Goal: Transaction & Acquisition: Purchase product/service

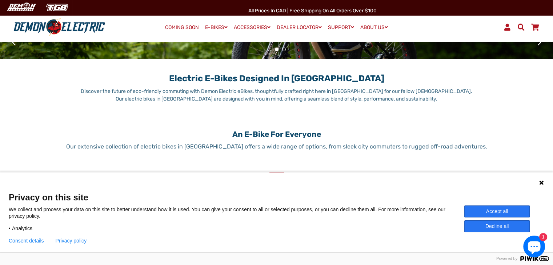
scroll to position [327, 0]
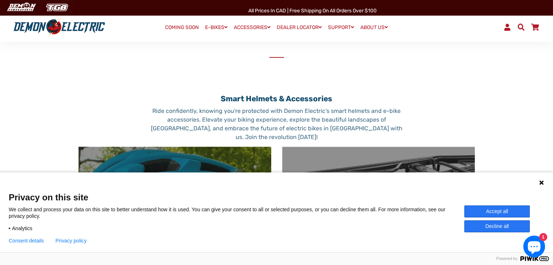
click at [539, 181] on icon at bounding box center [541, 183] width 6 height 6
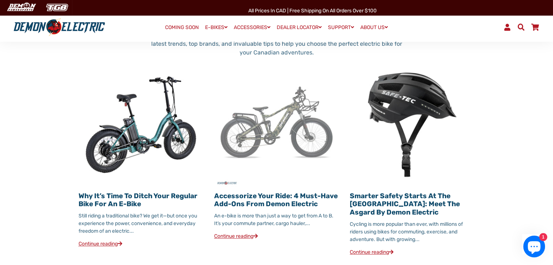
scroll to position [800, 0]
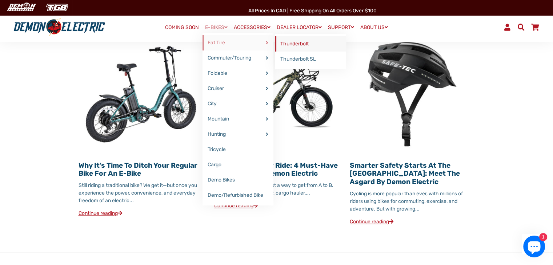
click at [301, 45] on link "Thunderbolt" at bounding box center [310, 43] width 71 height 15
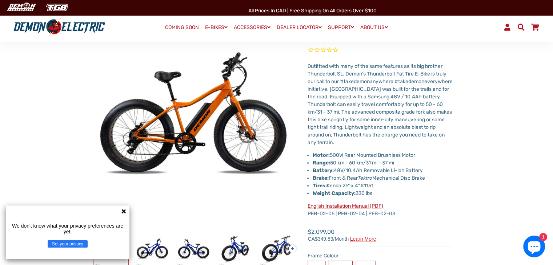
scroll to position [106, 0]
